Goal: Check status: Check status

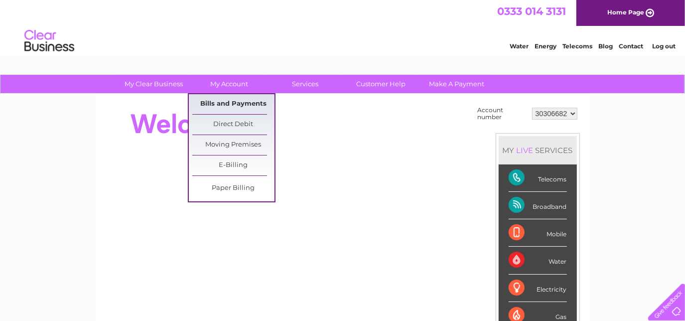
click at [224, 101] on link "Bills and Payments" at bounding box center [233, 104] width 82 height 20
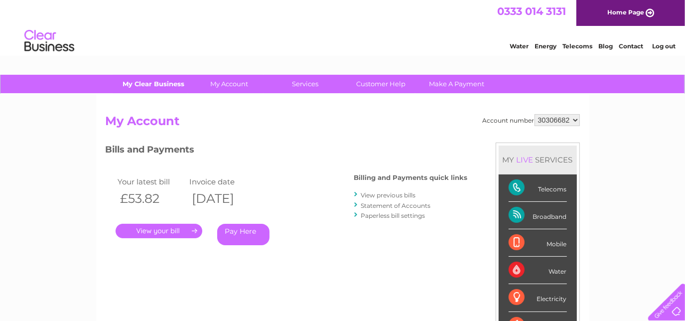
click at [156, 82] on link "My Clear Business" at bounding box center [154, 84] width 82 height 18
click at [164, 229] on link "." at bounding box center [159, 231] width 87 height 14
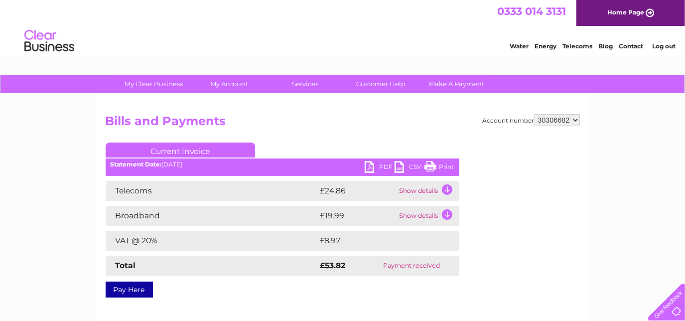
click at [446, 195] on td "Show details" at bounding box center [428, 191] width 62 height 20
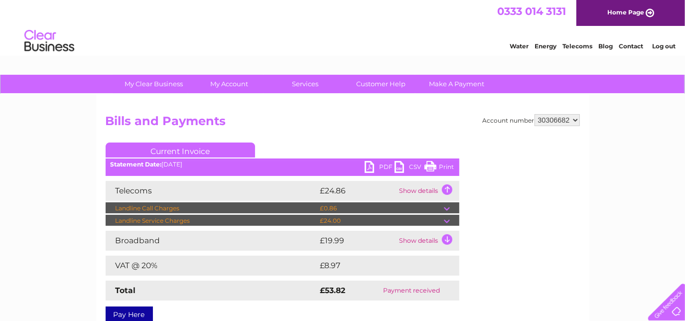
click at [441, 236] on td "Show details" at bounding box center [428, 241] width 62 height 20
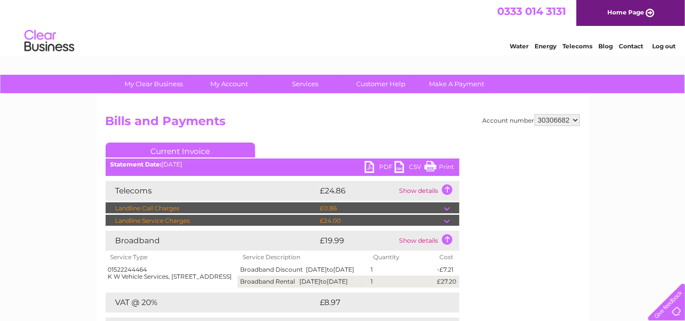
click at [626, 8] on link "Home Page" at bounding box center [630, 13] width 109 height 26
